Goal: Information Seeking & Learning: Learn about a topic

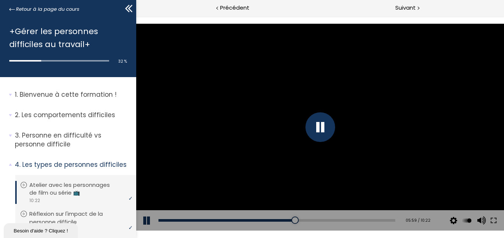
scroll to position [74, 0]
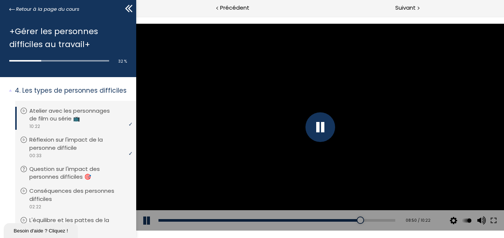
click at [261, 95] on div at bounding box center [320, 127] width 368 height 207
click at [271, 124] on div at bounding box center [320, 127] width 368 height 207
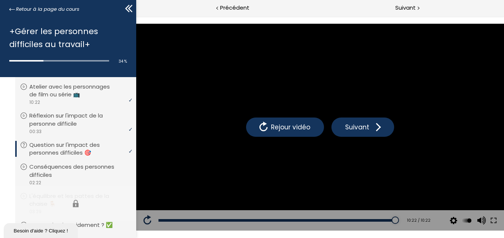
scroll to position [111, 0]
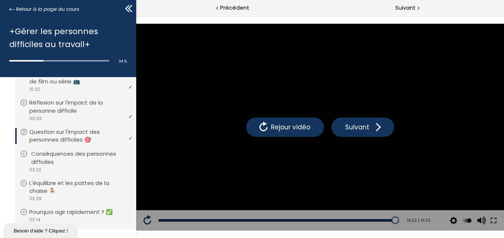
click at [101, 155] on p "Conséquences des personnes difficiles" at bounding box center [81, 158] width 100 height 16
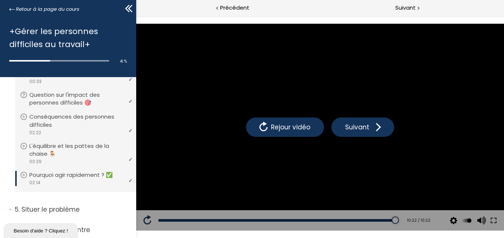
scroll to position [186, 0]
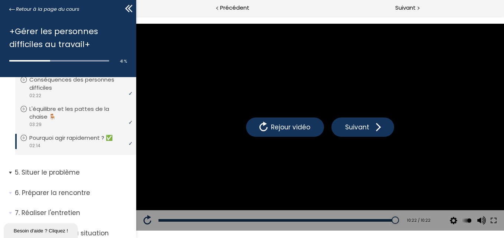
click at [77, 170] on p "Situer le problème" at bounding box center [73, 172] width 116 height 9
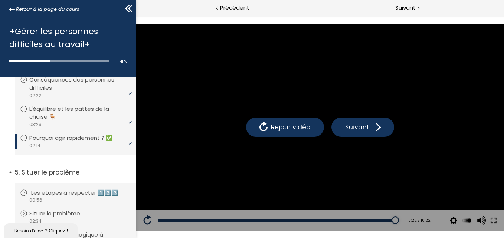
click at [83, 195] on p "Les étapes à respecter 1️⃣2️⃣3️⃣" at bounding box center [80, 193] width 99 height 8
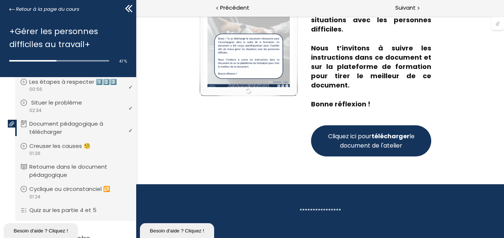
scroll to position [297, 0]
click at [75, 150] on p "Creuser les causes 🧐" at bounding box center [67, 146] width 72 height 8
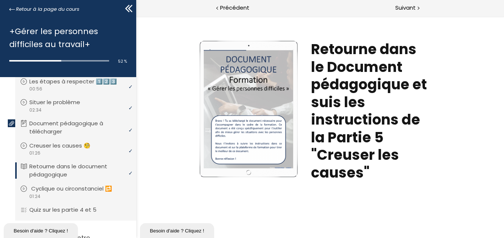
click at [65, 200] on div "video 01:24" at bounding box center [74, 196] width 109 height 7
click at [408, 2] on div "Suivant" at bounding box center [412, 8] width 184 height 17
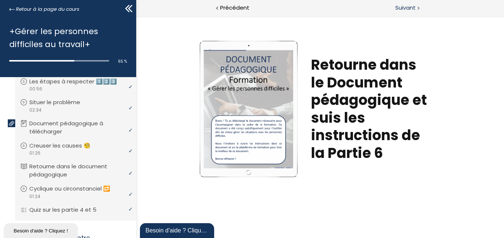
click at [415, 9] on span "Suivant" at bounding box center [405, 7] width 20 height 9
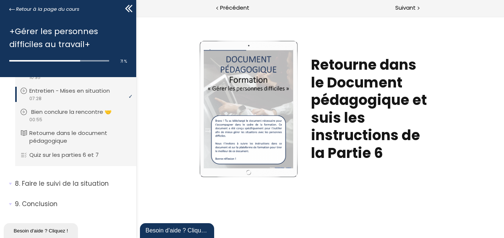
scroll to position [666, 0]
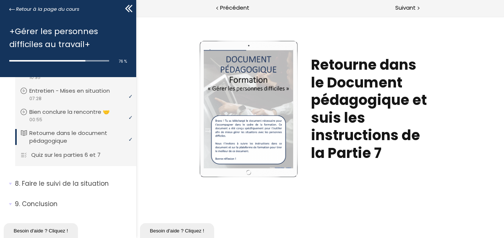
click at [104, 153] on p "Quiz sur les parties 6 et 7" at bounding box center [71, 155] width 81 height 8
